Goal: Information Seeking & Learning: Understand process/instructions

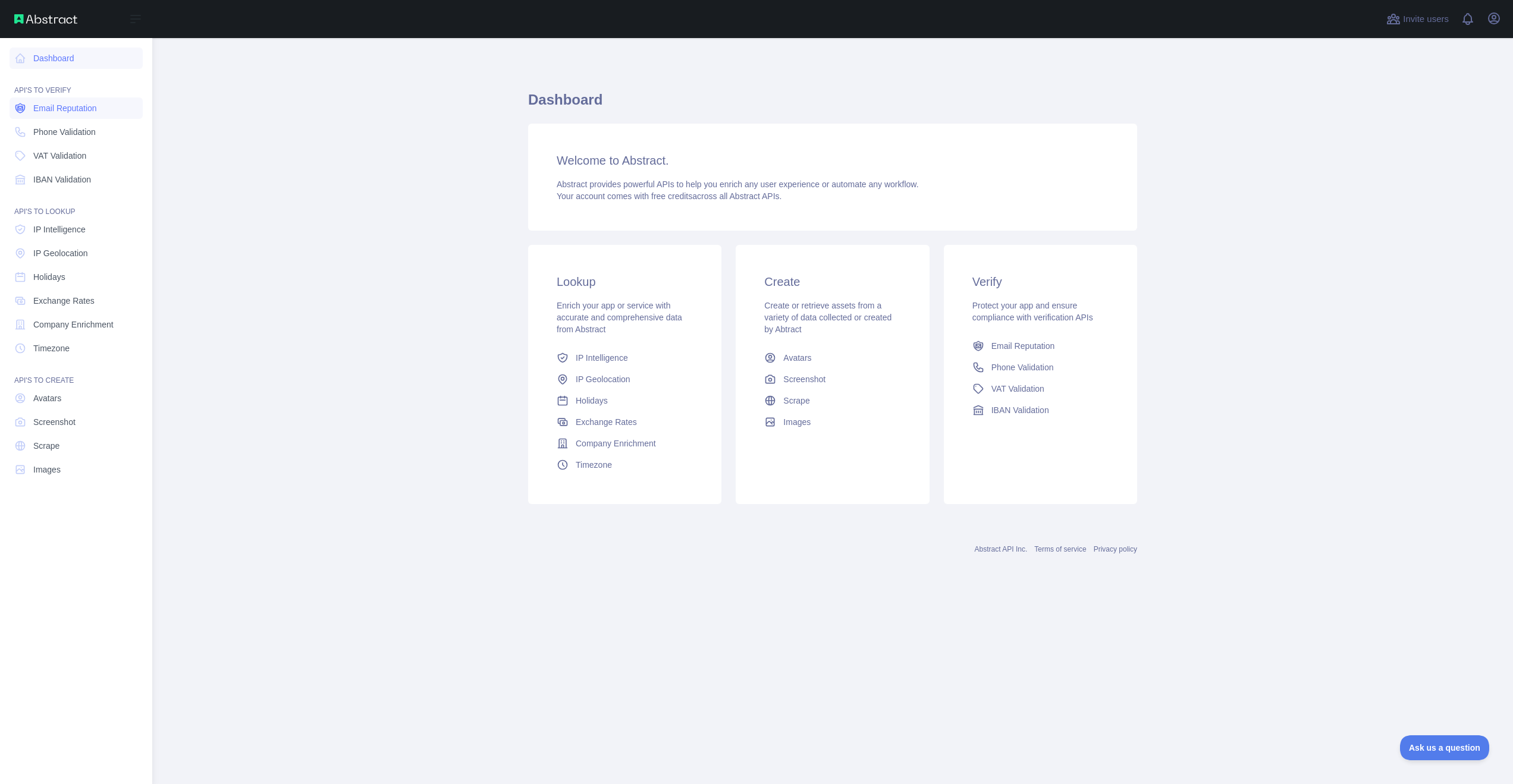
click at [41, 103] on span "Email Reputation" at bounding box center [64, 108] width 63 height 12
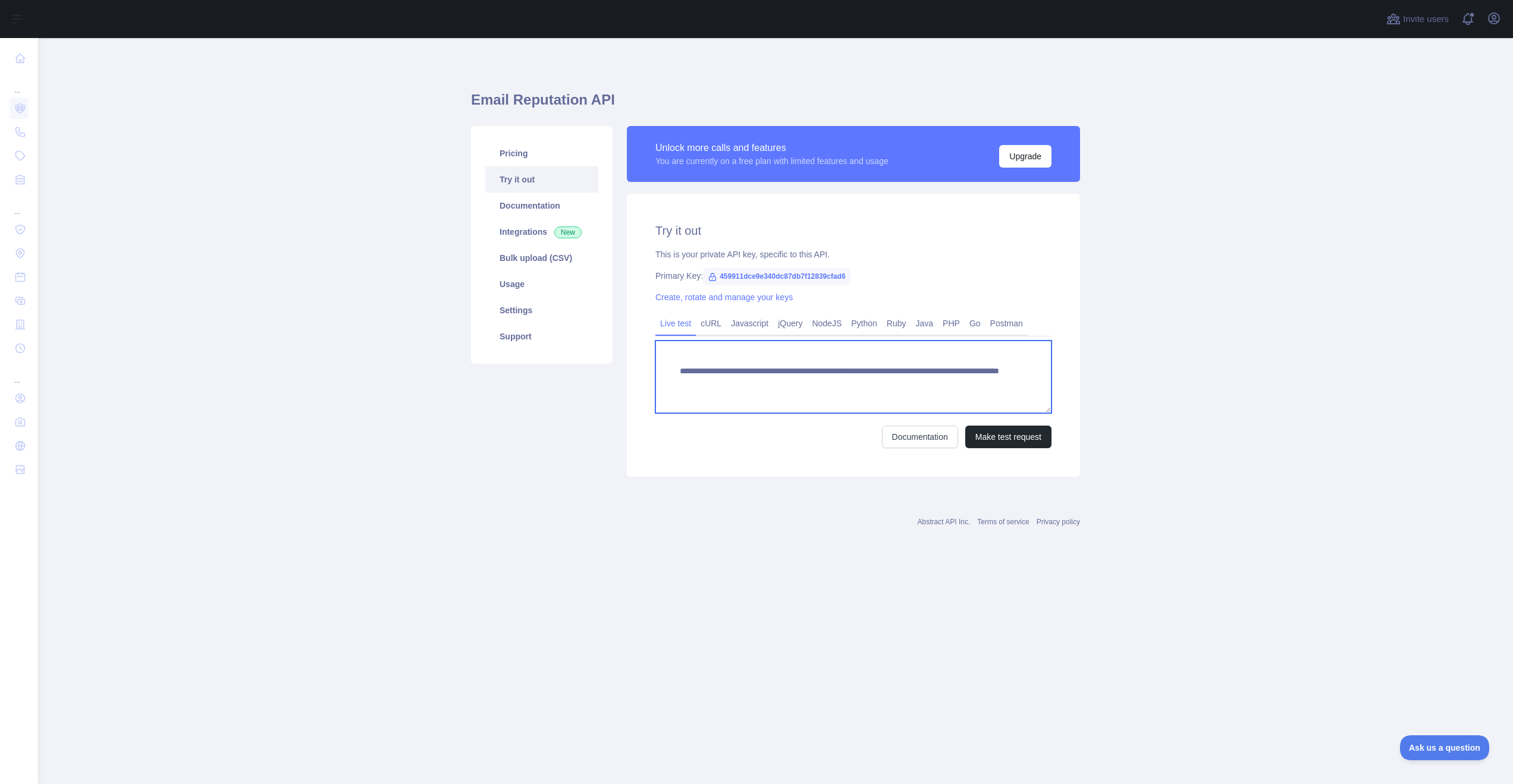
click at [750, 354] on textarea "**********" at bounding box center [853, 376] width 396 height 73
click at [866, 319] on link "Python" at bounding box center [864, 324] width 36 height 19
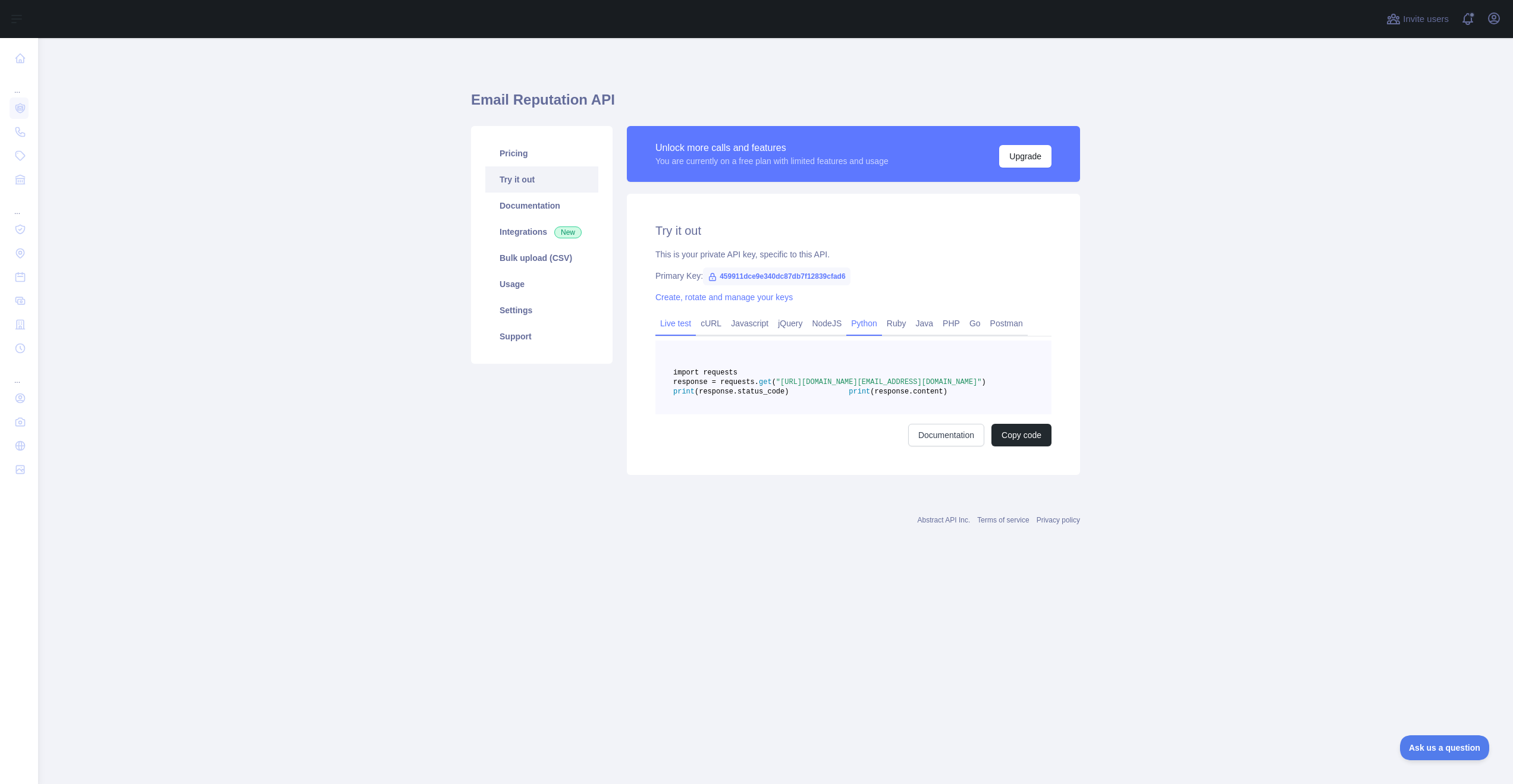
click at [687, 320] on link "Live test" at bounding box center [676, 324] width 41 height 19
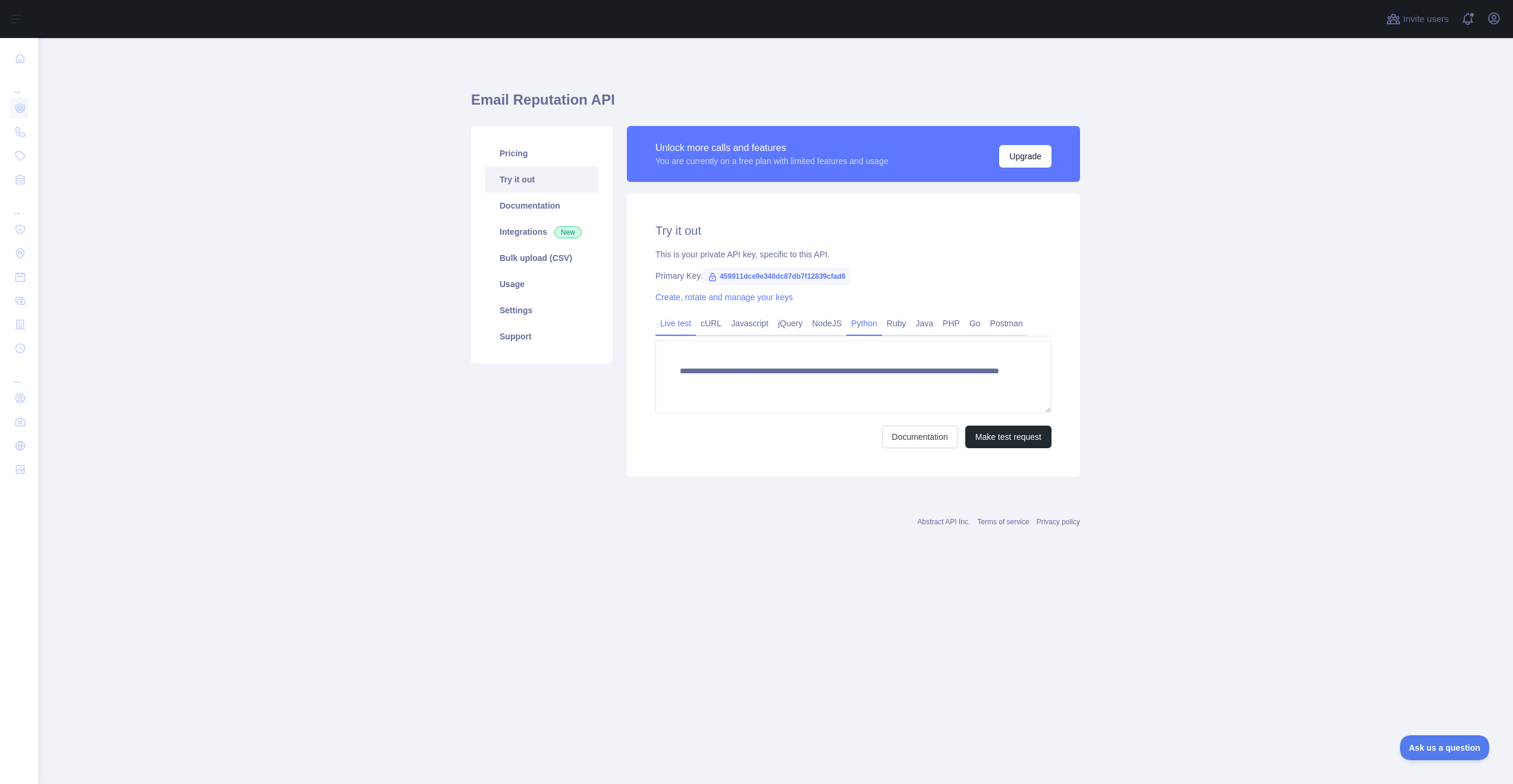
click at [883, 328] on link "Python" at bounding box center [864, 324] width 36 height 19
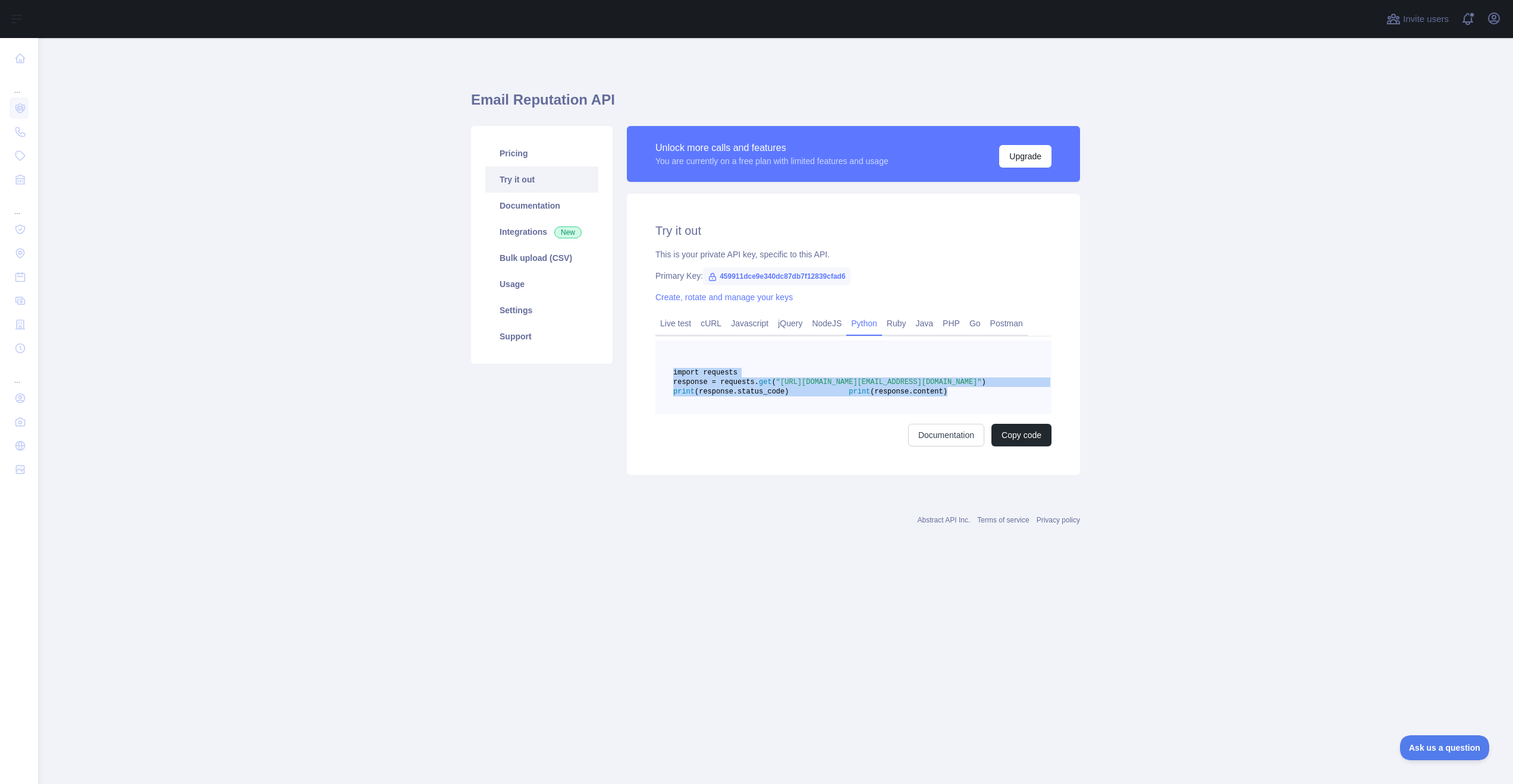
drag, startPoint x: 838, startPoint y: 419, endPoint x: 671, endPoint y: 372, distance: 173.5
click at [671, 372] on pre "import requests response = requests. get ( "[URL][DOMAIN_NAME][EMAIL_ADDRESS][D…" at bounding box center [853, 377] width 396 height 74
click at [543, 250] on link "Bulk upload (CSV)" at bounding box center [542, 258] width 113 height 26
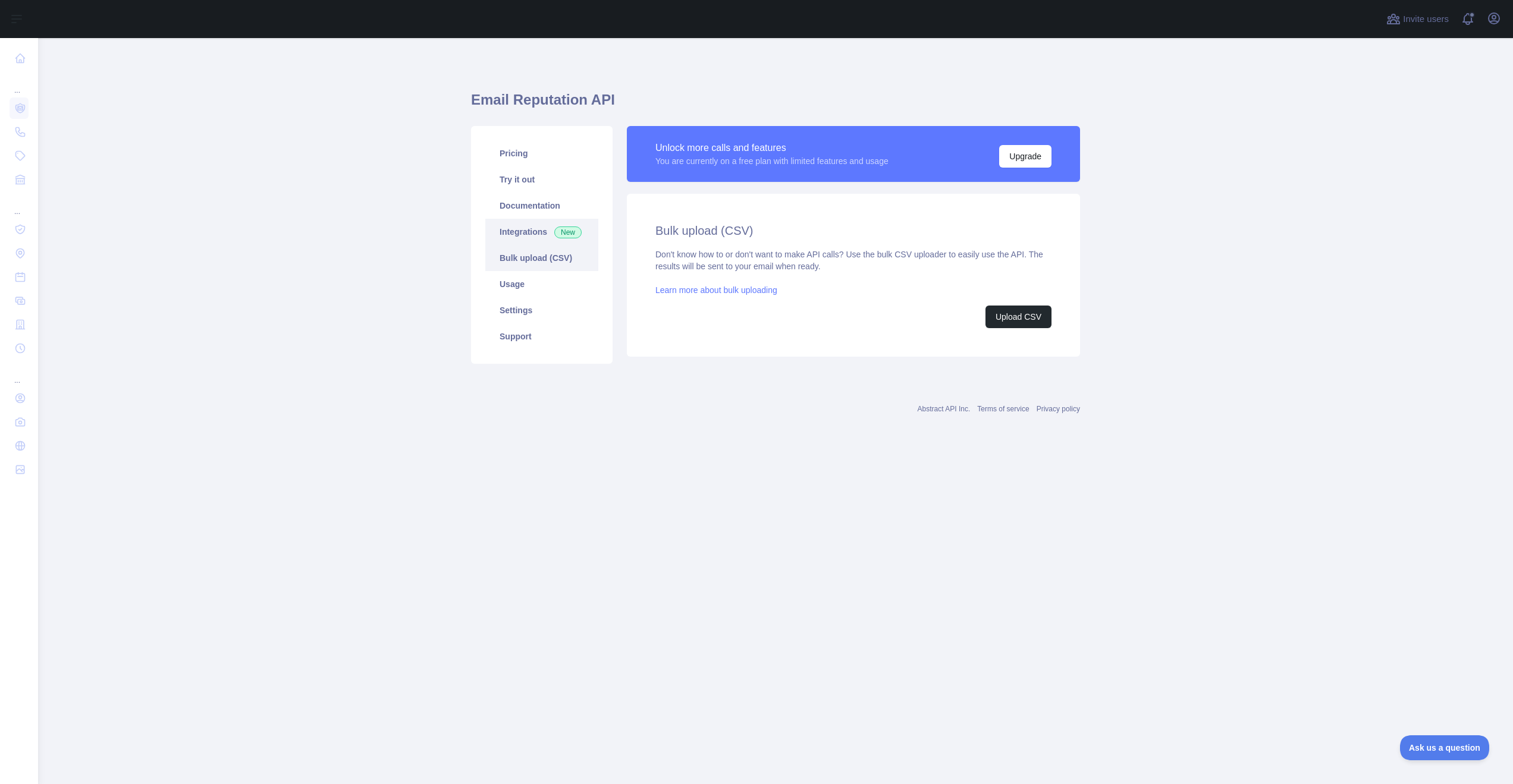
click at [544, 234] on link "Integrations New" at bounding box center [542, 232] width 113 height 26
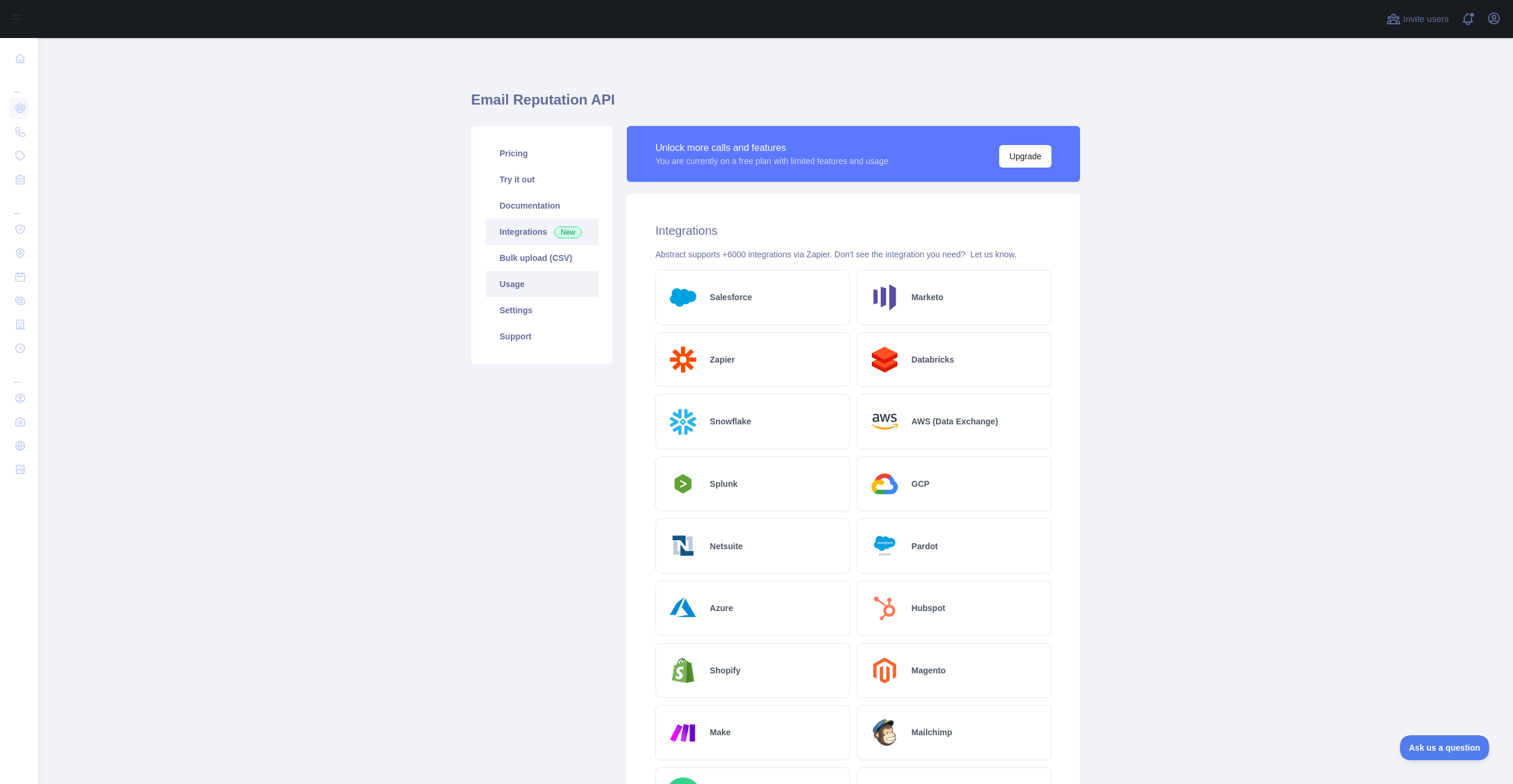
click at [544, 276] on link "Usage" at bounding box center [542, 284] width 113 height 26
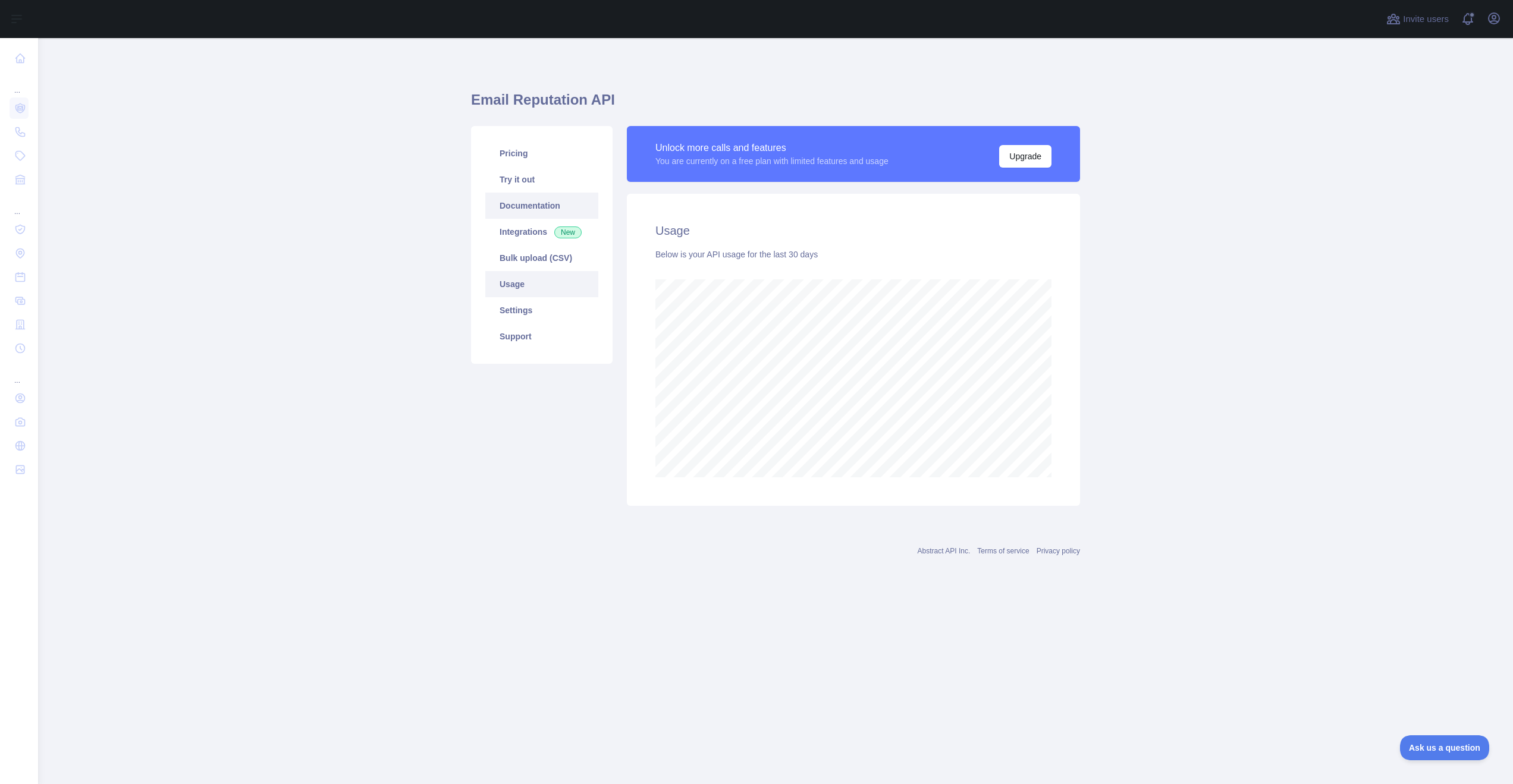
scroll to position [746, 1475]
click at [553, 302] on link "Settings" at bounding box center [542, 310] width 113 height 26
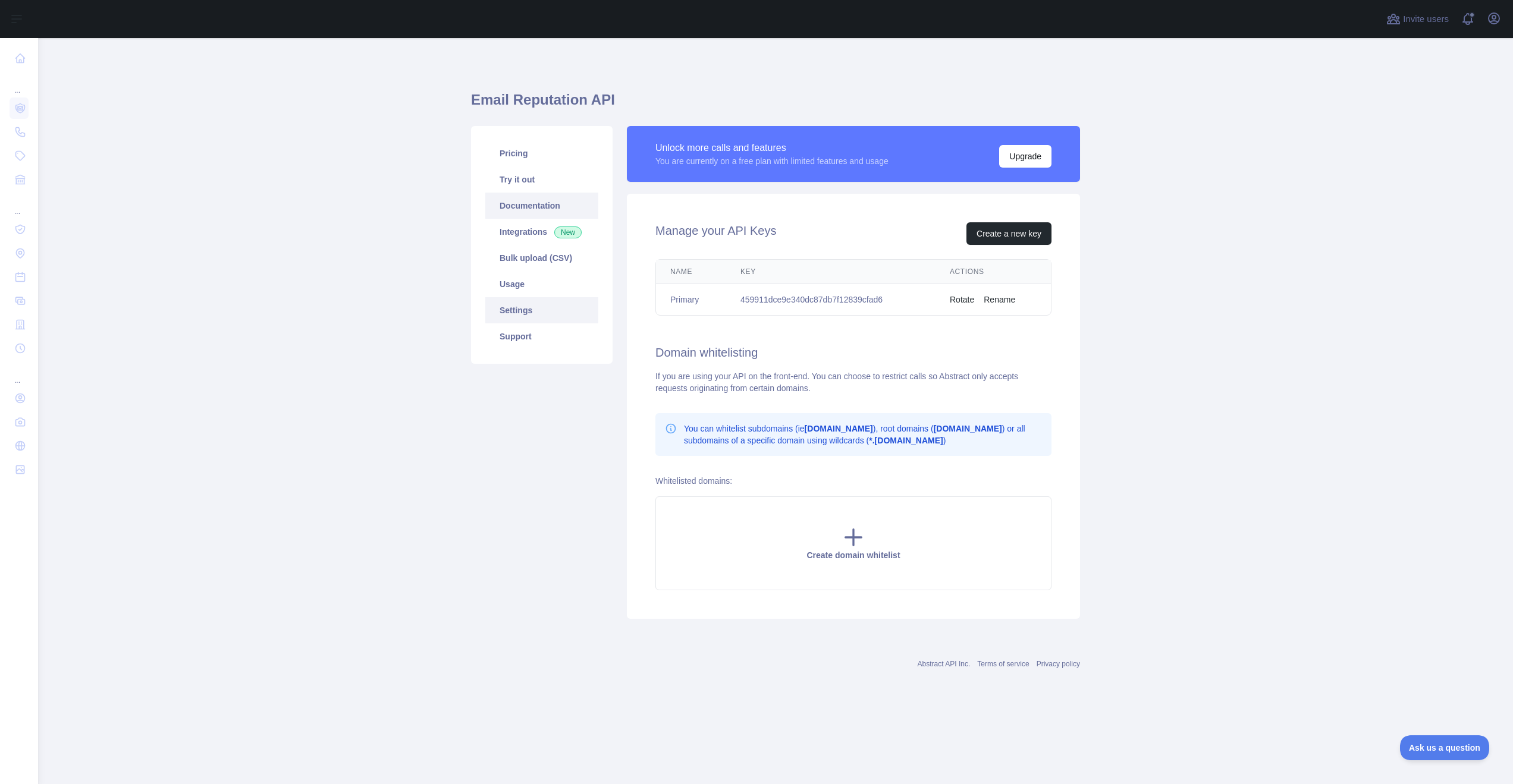
click at [549, 218] on link "Documentation" at bounding box center [542, 205] width 113 height 26
click at [548, 212] on link "Documentation" at bounding box center [542, 205] width 113 height 26
click at [546, 185] on link "Try it out" at bounding box center [542, 179] width 113 height 26
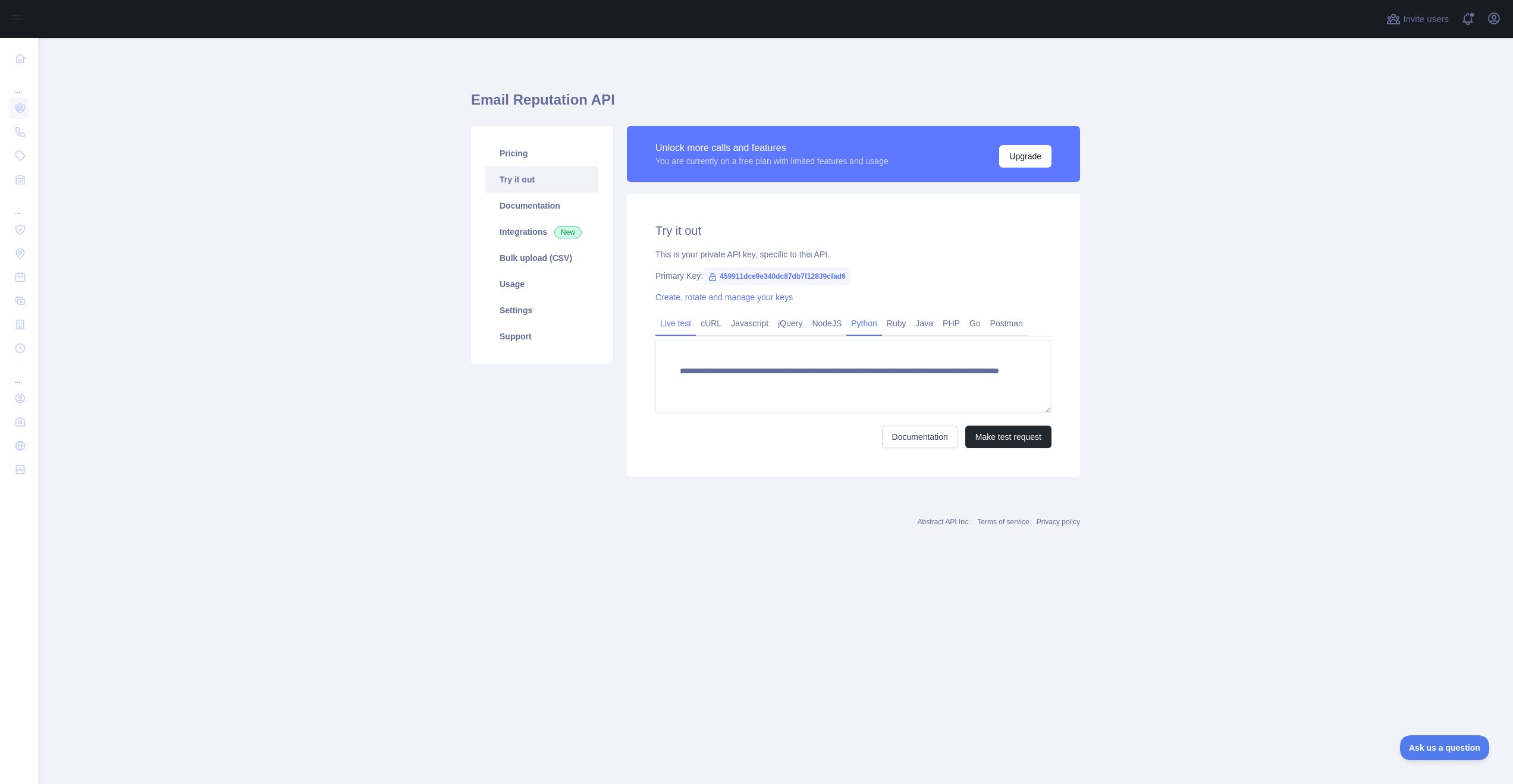
click at [861, 326] on link "Python" at bounding box center [864, 324] width 36 height 19
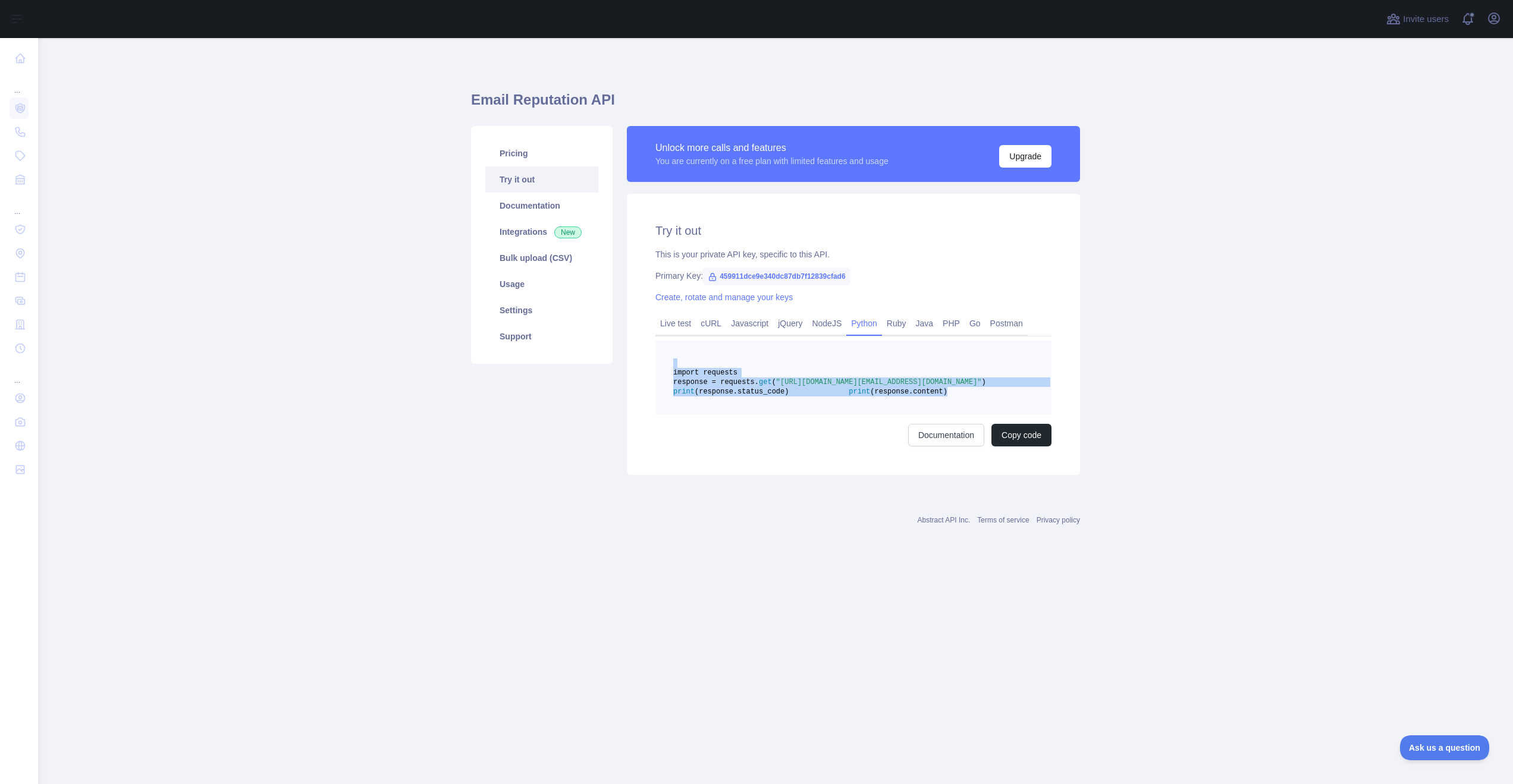
drag, startPoint x: 837, startPoint y: 419, endPoint x: 653, endPoint y: 365, distance: 191.8
click at [653, 365] on div "Try it out This is your private API key, specific to this API. Primary Key: 459…" at bounding box center [853, 334] width 453 height 281
copy code "import requests response = requests. get ( "[URL][DOMAIN_NAME][EMAIL_ADDRESS][D…"
